Goal: Information Seeking & Learning: Learn about a topic

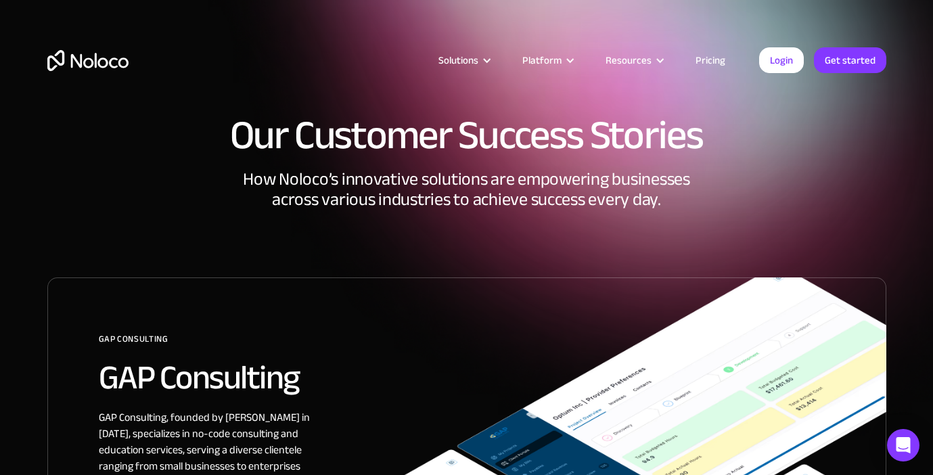
click at [324, 39] on div "Solutions Use Cases Business Types Project Management Keep track of customers, …" at bounding box center [467, 74] width 866 height 80
click at [116, 338] on div "GAP Consulting" at bounding box center [492, 344] width 787 height 30
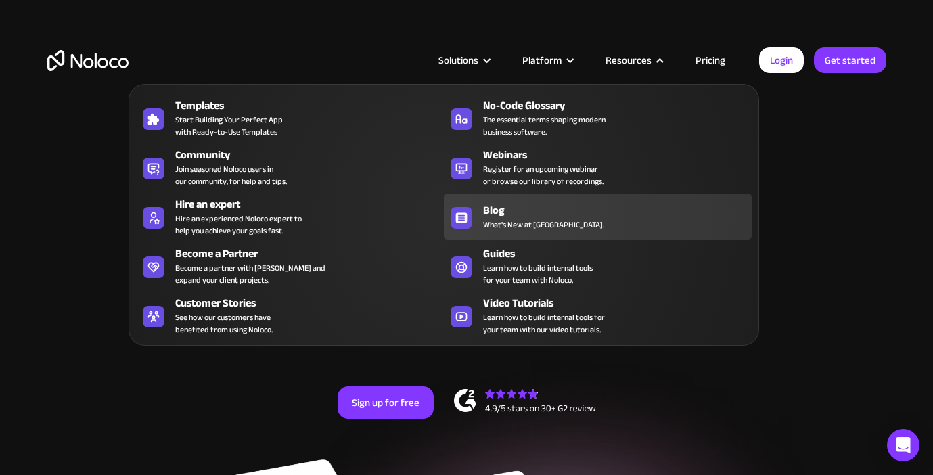
click at [509, 215] on div "Blog" at bounding box center [620, 210] width 275 height 16
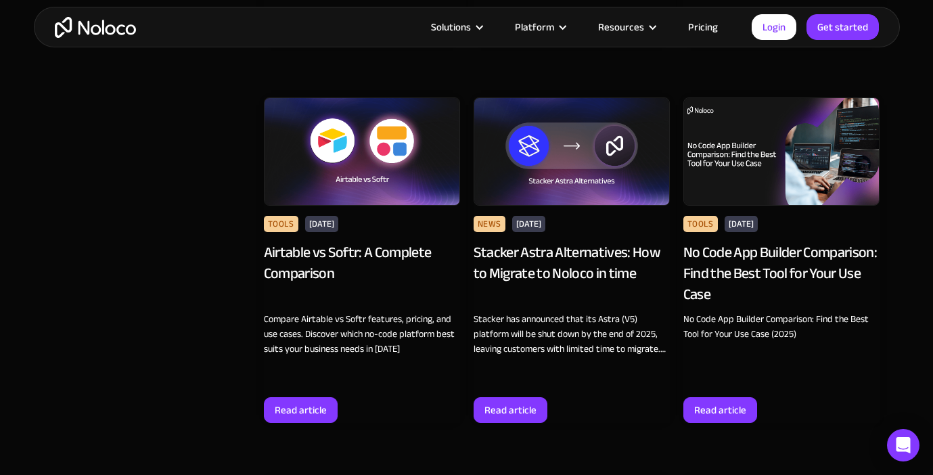
scroll to position [1011, 0]
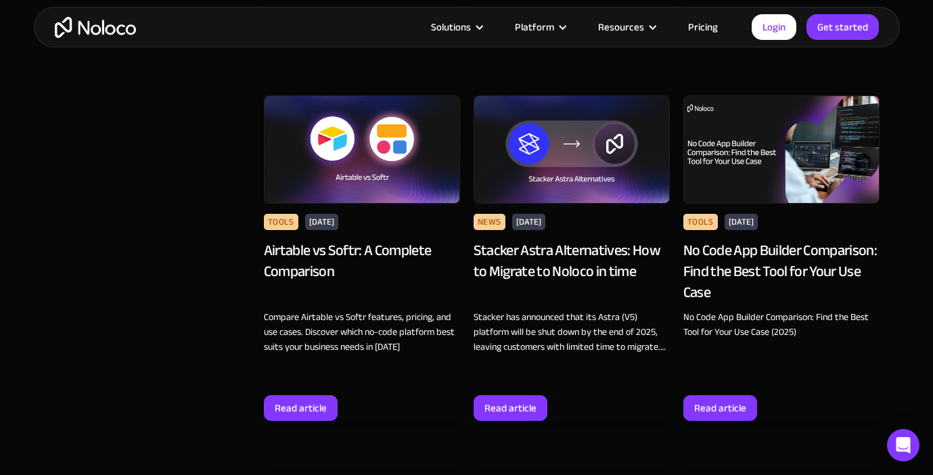
click at [554, 249] on div "Stacker Astra Alternatives: How to Migrate to Noloco in time" at bounding box center [572, 271] width 196 height 62
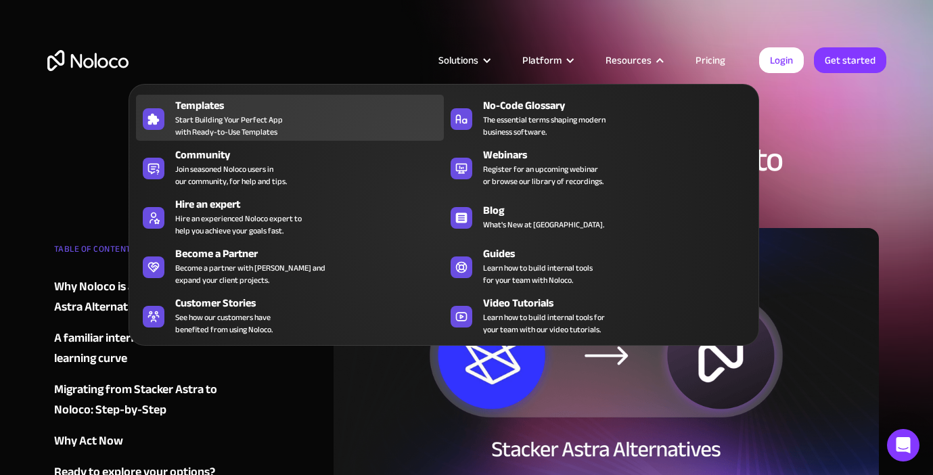
click at [296, 127] on div "Templates Start Building Your Perfect App with Ready-to-Use Templates" at bounding box center [306, 117] width 262 height 41
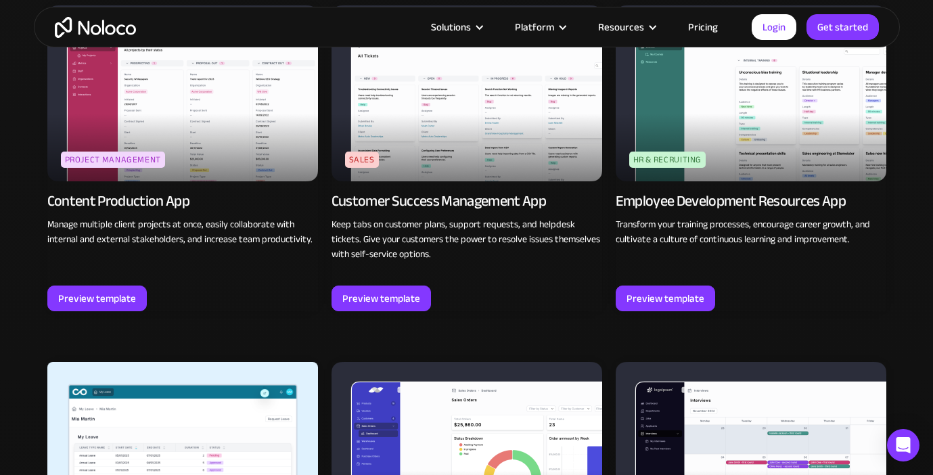
scroll to position [1354, 0]
